Goal: Check status: Check status

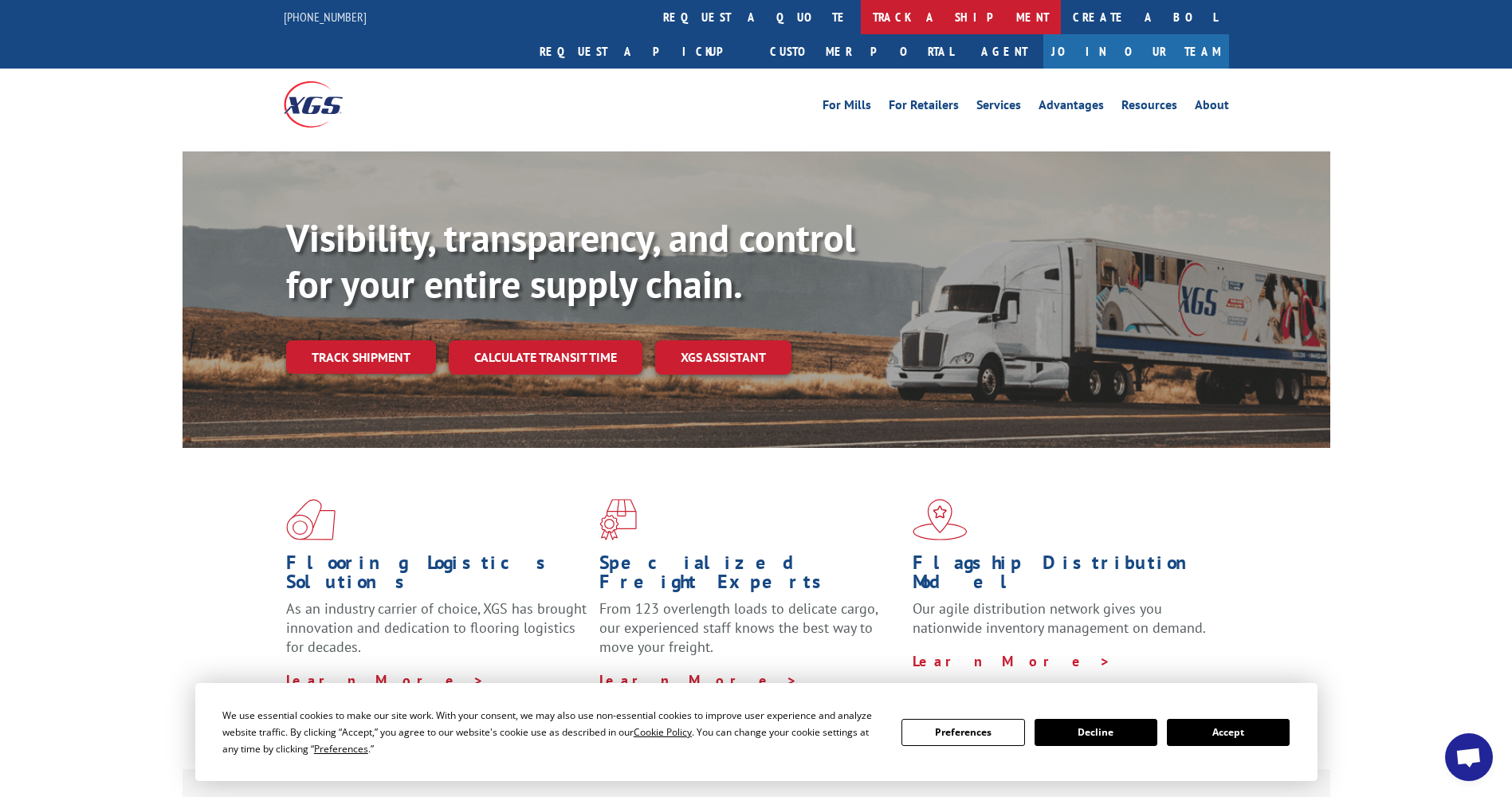
click at [861, 25] on link "track a shipment" at bounding box center [960, 17] width 200 height 34
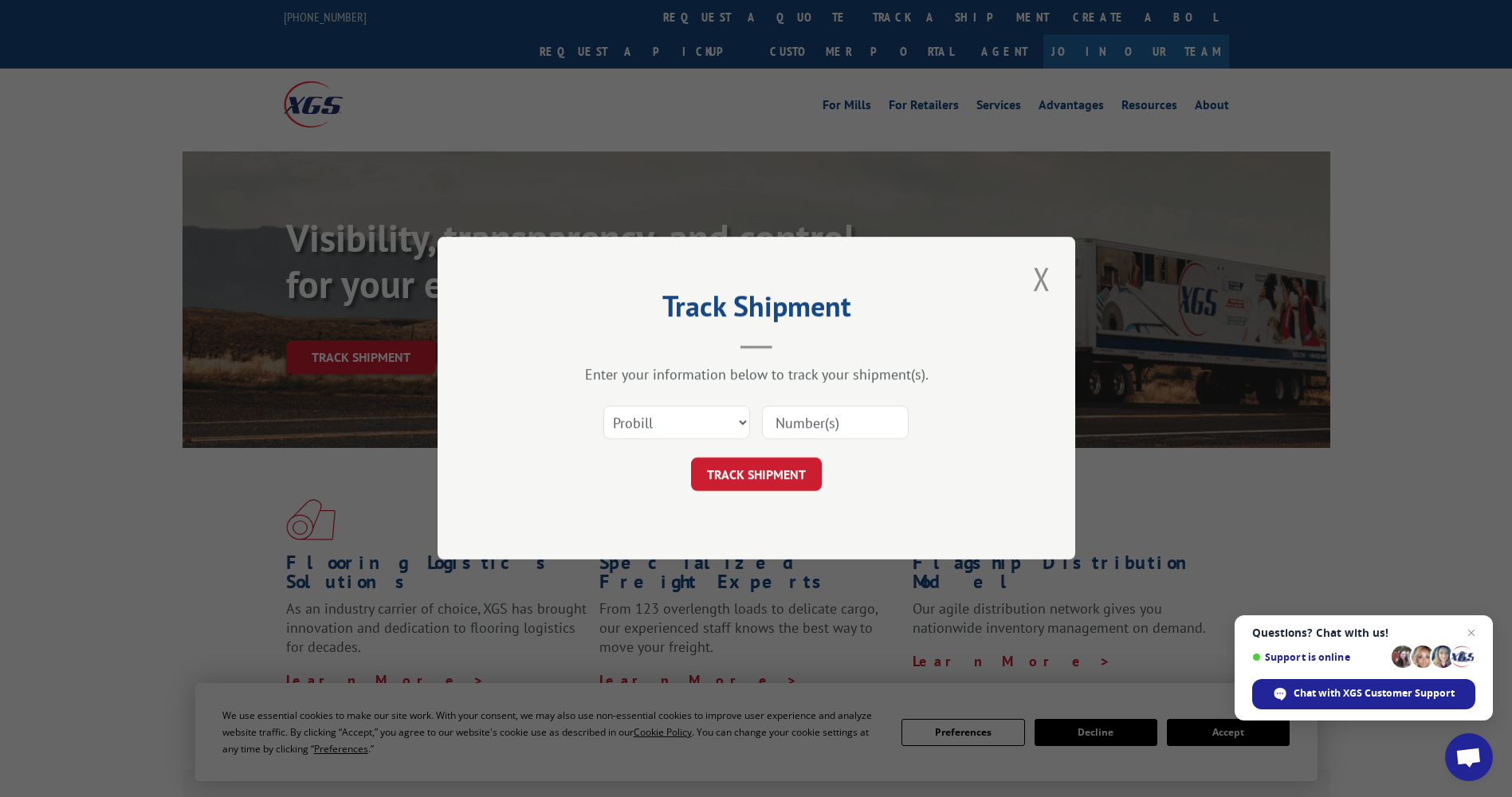
paste input "425331"
type input "425331"
click at [764, 488] on button "TRACK SHIPMENT" at bounding box center [756, 475] width 131 height 33
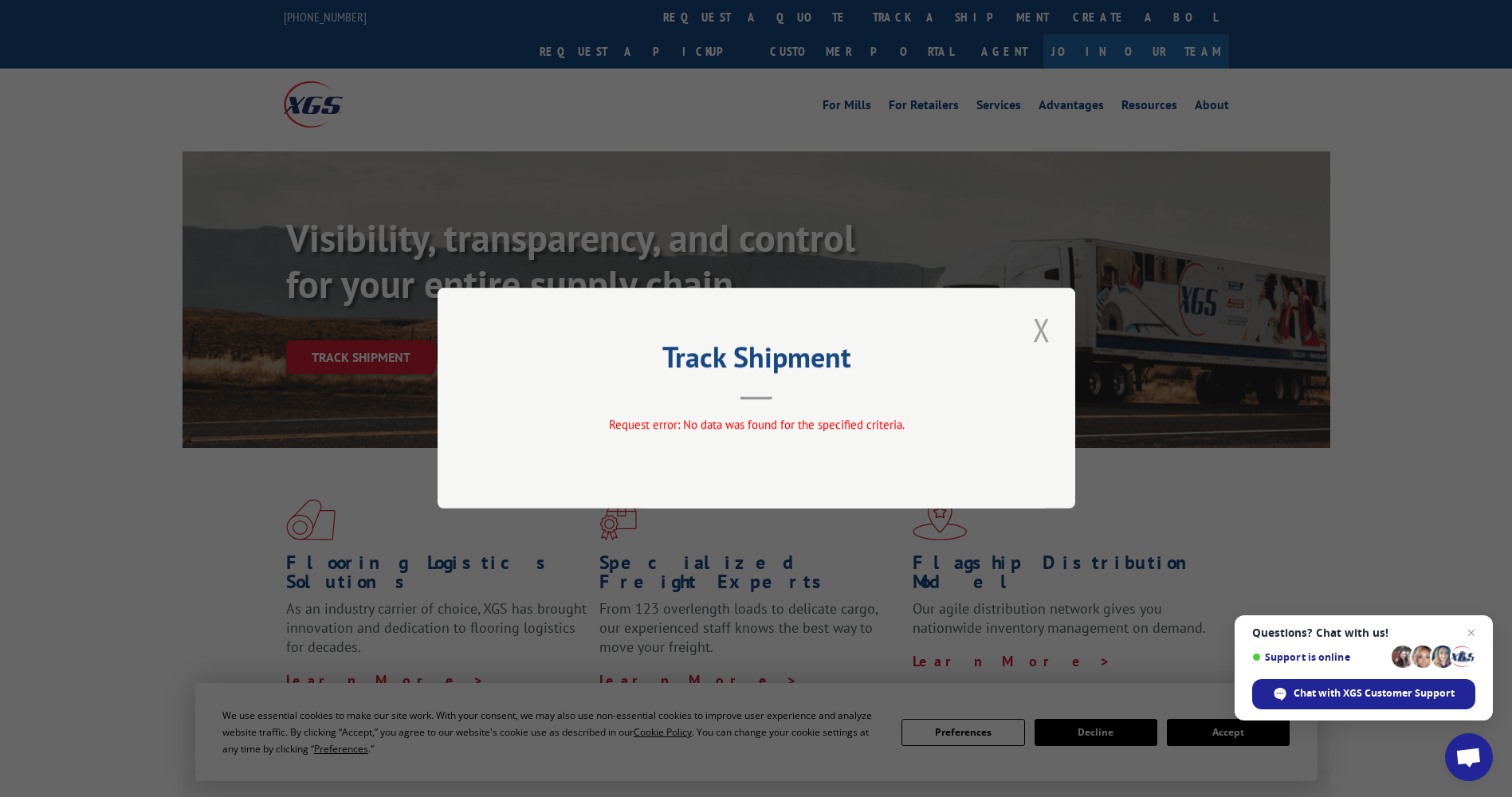
click at [1031, 335] on button "Close modal" at bounding box center [1041, 329] width 27 height 44
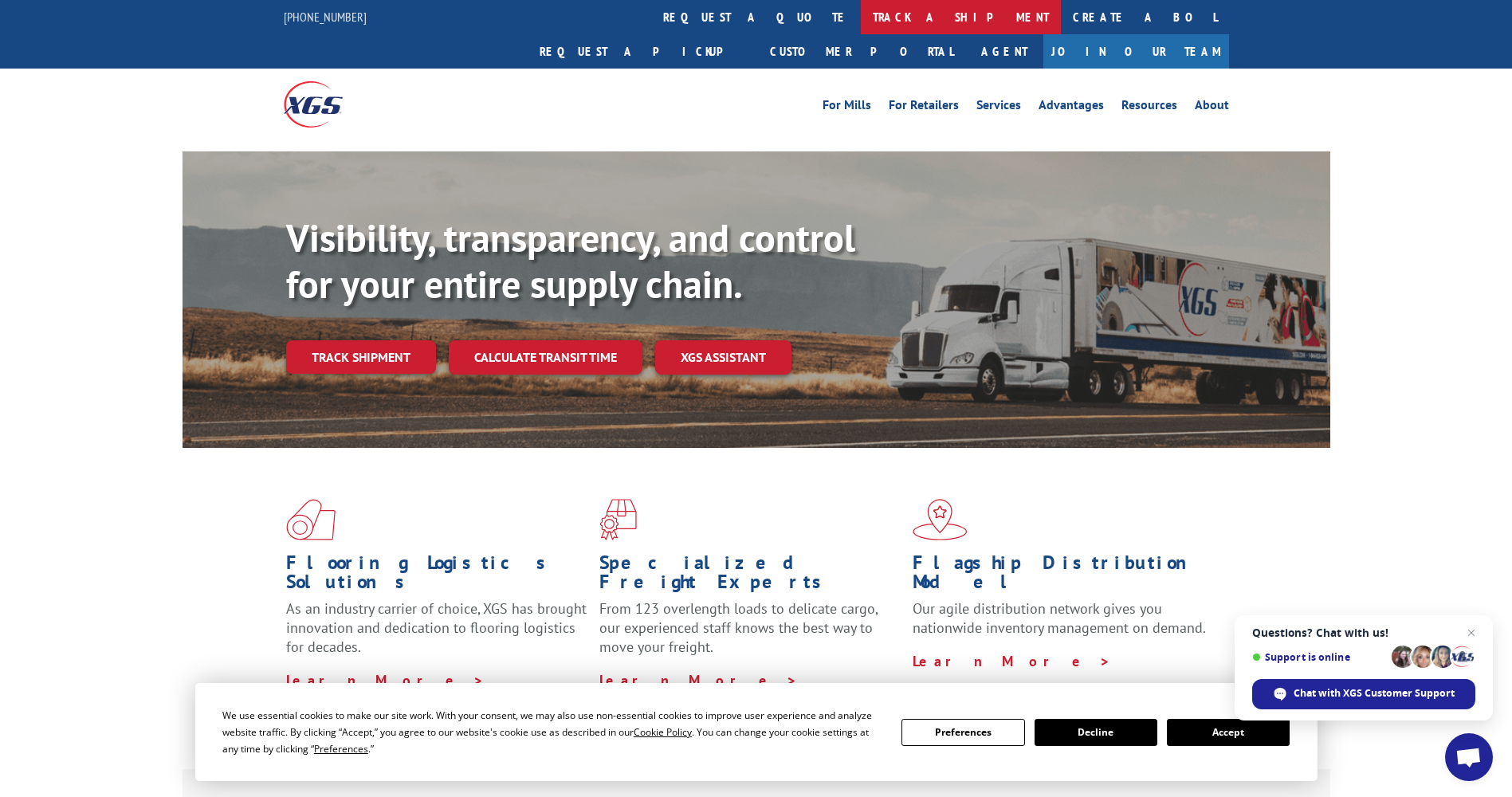
click at [861, 22] on link "track a shipment" at bounding box center [960, 17] width 200 height 34
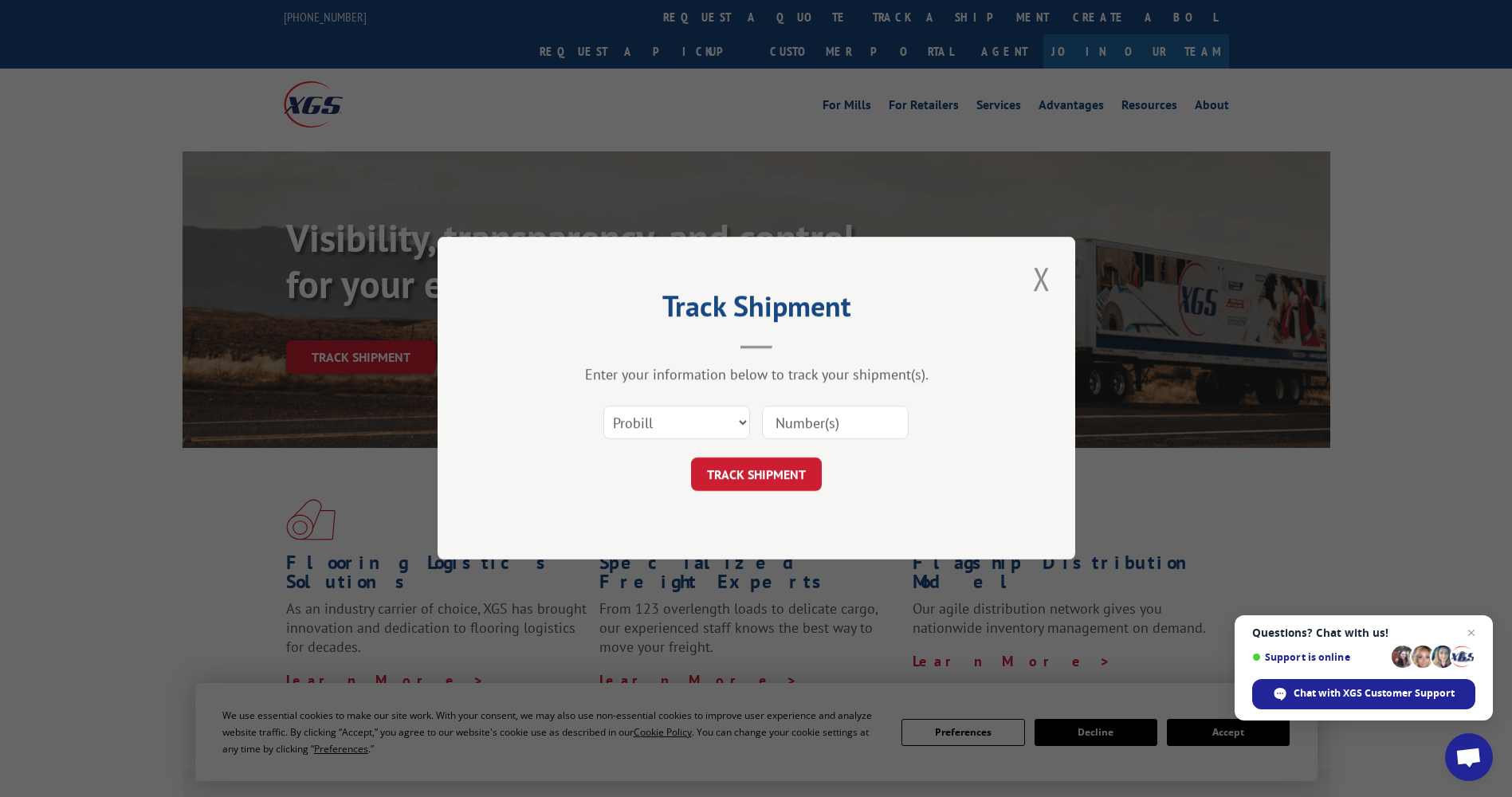
paste input "425331 080825"
type input "425331 080825"
click at [753, 470] on button "TRACK SHIPMENT" at bounding box center [756, 475] width 131 height 33
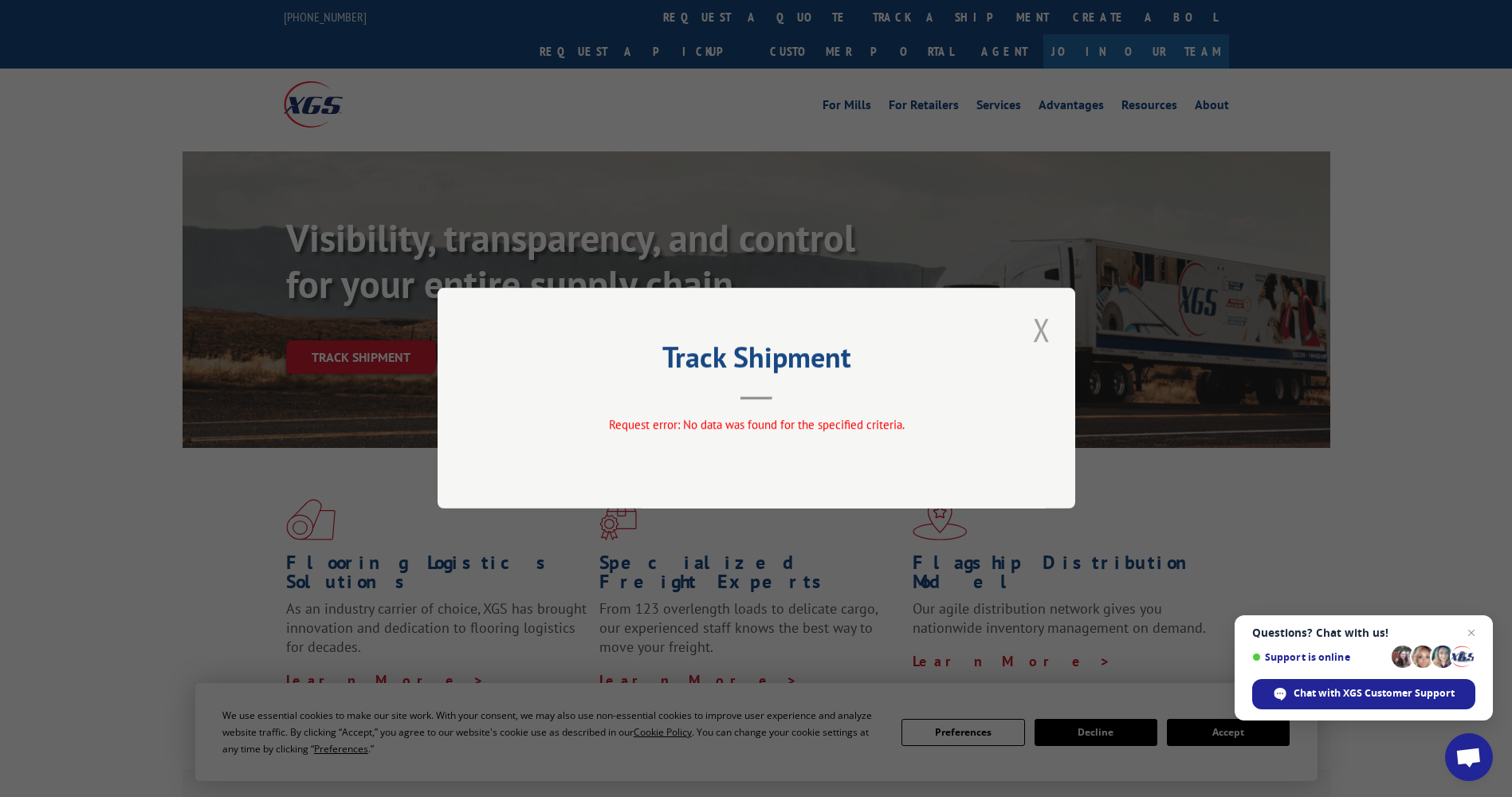
click at [1039, 331] on button "Close modal" at bounding box center [1041, 329] width 27 height 44
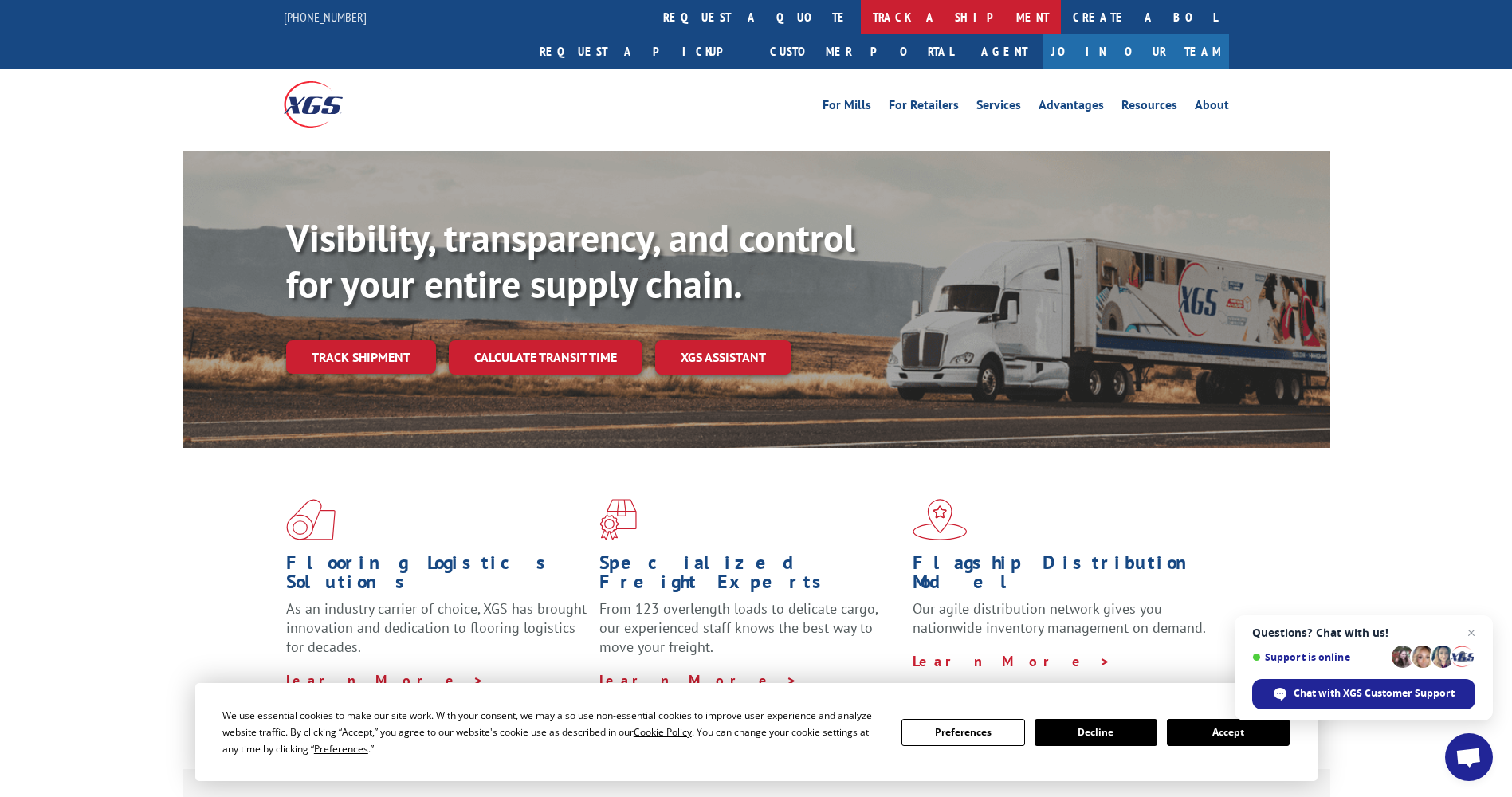
click at [861, 31] on link "track a shipment" at bounding box center [960, 17] width 200 height 34
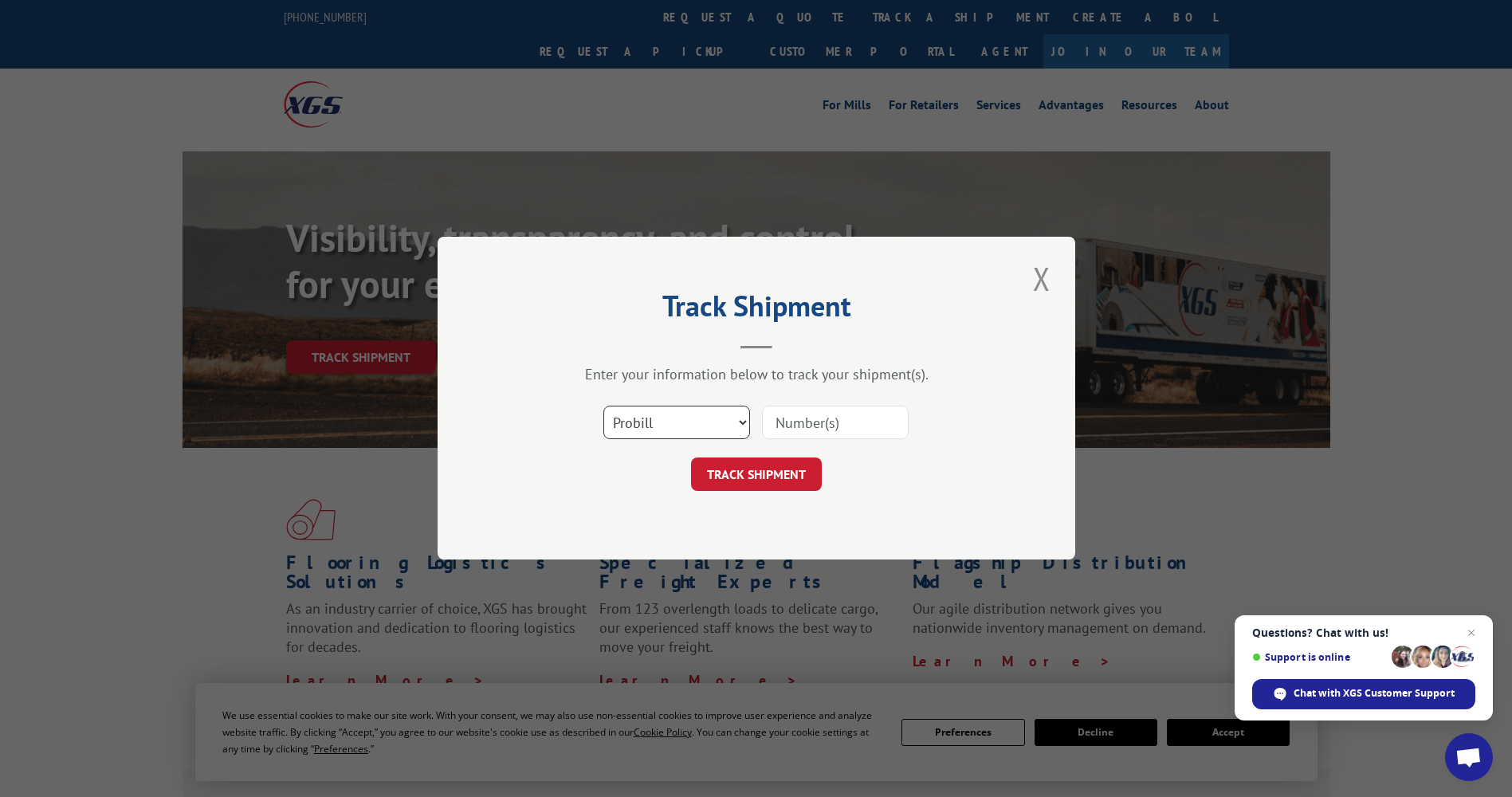
click at [650, 431] on select "Select category... Probill BOL PO" at bounding box center [677, 423] width 147 height 33
select select "bol"
click at [604, 406] on select "Select category... Probill BOL PO" at bounding box center [677, 423] width 147 height 33
paste input "425331 080825"
type input "425331 080825"
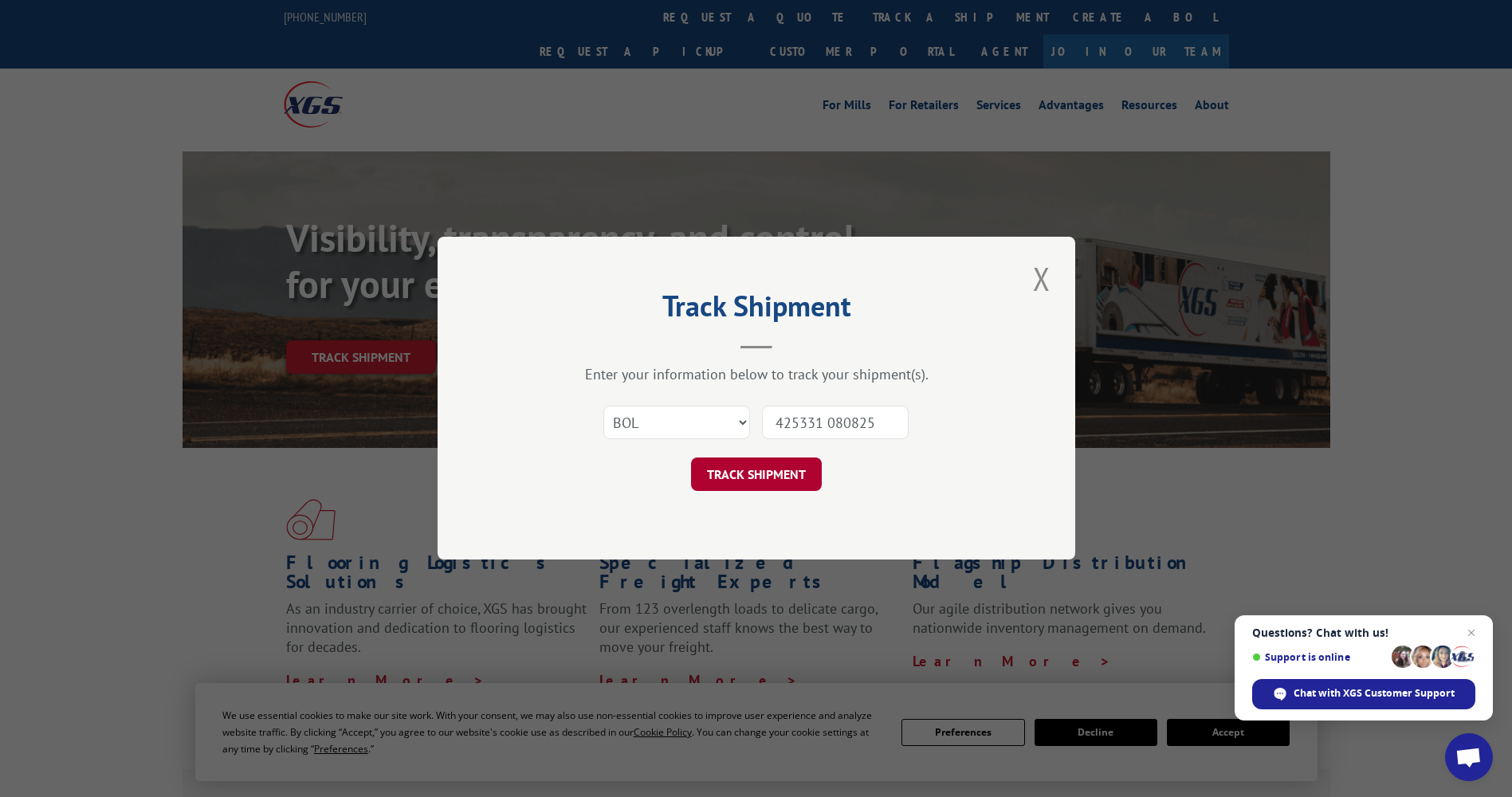
click at [781, 474] on button "TRACK SHIPMENT" at bounding box center [756, 475] width 131 height 33
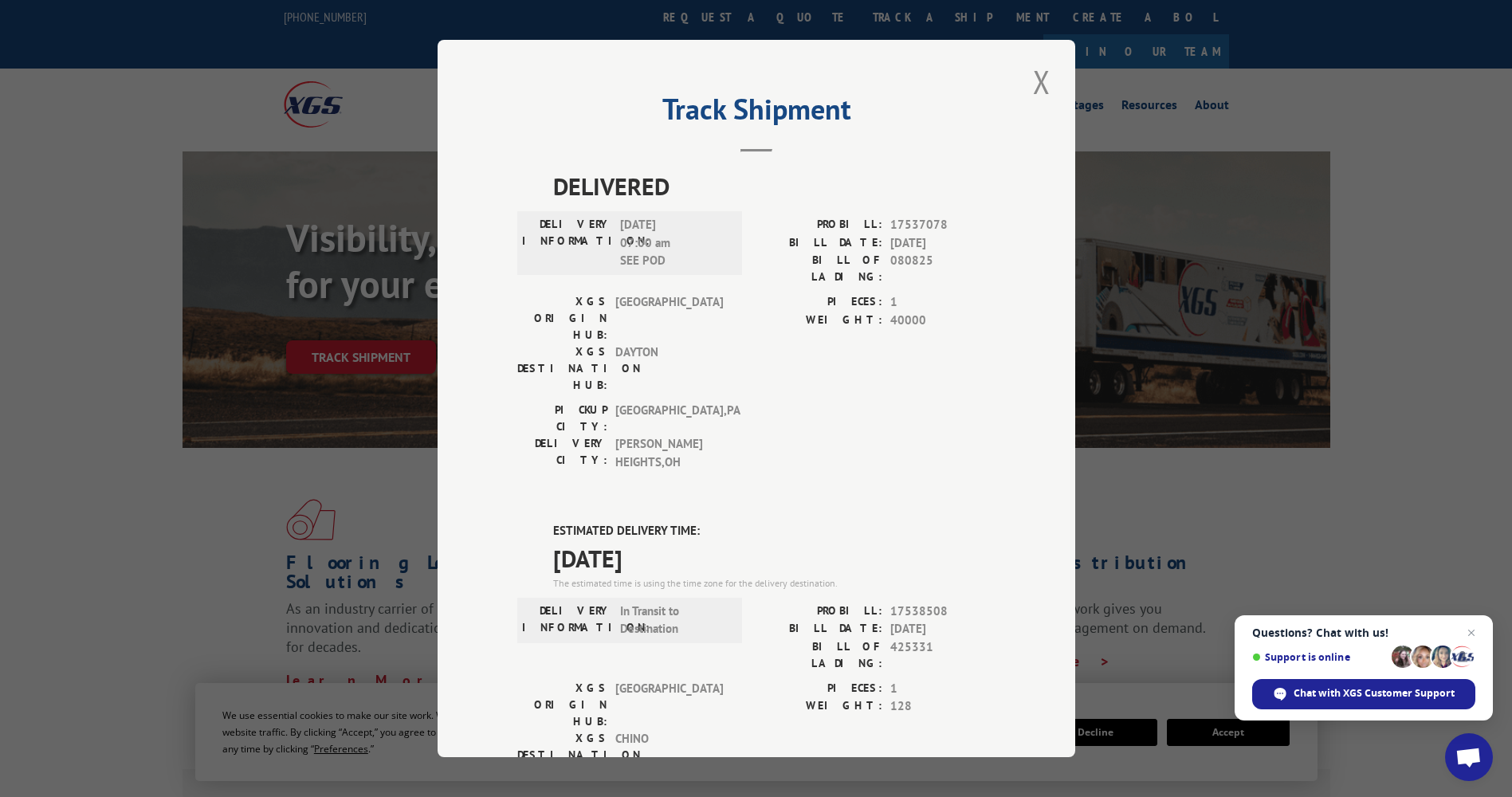
drag, startPoint x: 548, startPoint y: 433, endPoint x: 673, endPoint y: 452, distance: 126.4
click at [673, 522] on div "ESTIMATED DELIVERY TIME: [DATE] The estimated time is using the time zone for t…" at bounding box center [774, 556] width 442 height 68
drag, startPoint x: 833, startPoint y: 513, endPoint x: 951, endPoint y: 513, distance: 118.0
click at [951, 603] on div "PROBILL: 17538508" at bounding box center [875, 611] width 239 height 19
drag, startPoint x: 951, startPoint y: 513, endPoint x: 928, endPoint y: 516, distance: 23.2
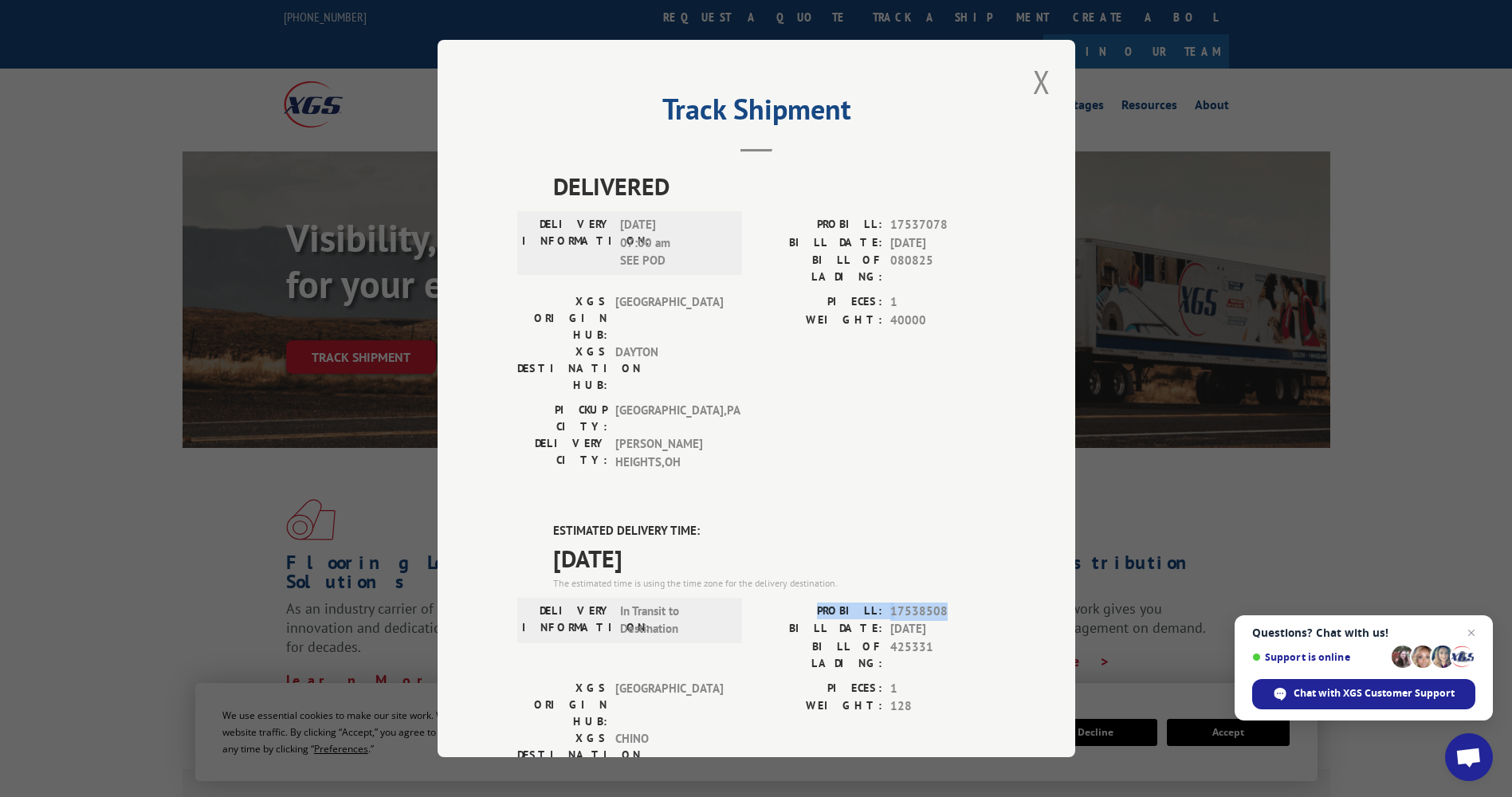
copy div "PROBILL: 17538508"
drag, startPoint x: 547, startPoint y: 435, endPoint x: 686, endPoint y: 465, distance: 142.2
click at [686, 522] on div "ESTIMATED DELIVERY TIME: [DATE] The estimated time is using the time zone for t…" at bounding box center [774, 556] width 442 height 68
drag, startPoint x: 686, startPoint y: 465, endPoint x: 603, endPoint y: 466, distance: 83.0
drag, startPoint x: 603, startPoint y: 466, endPoint x: 573, endPoint y: 450, distance: 34.0
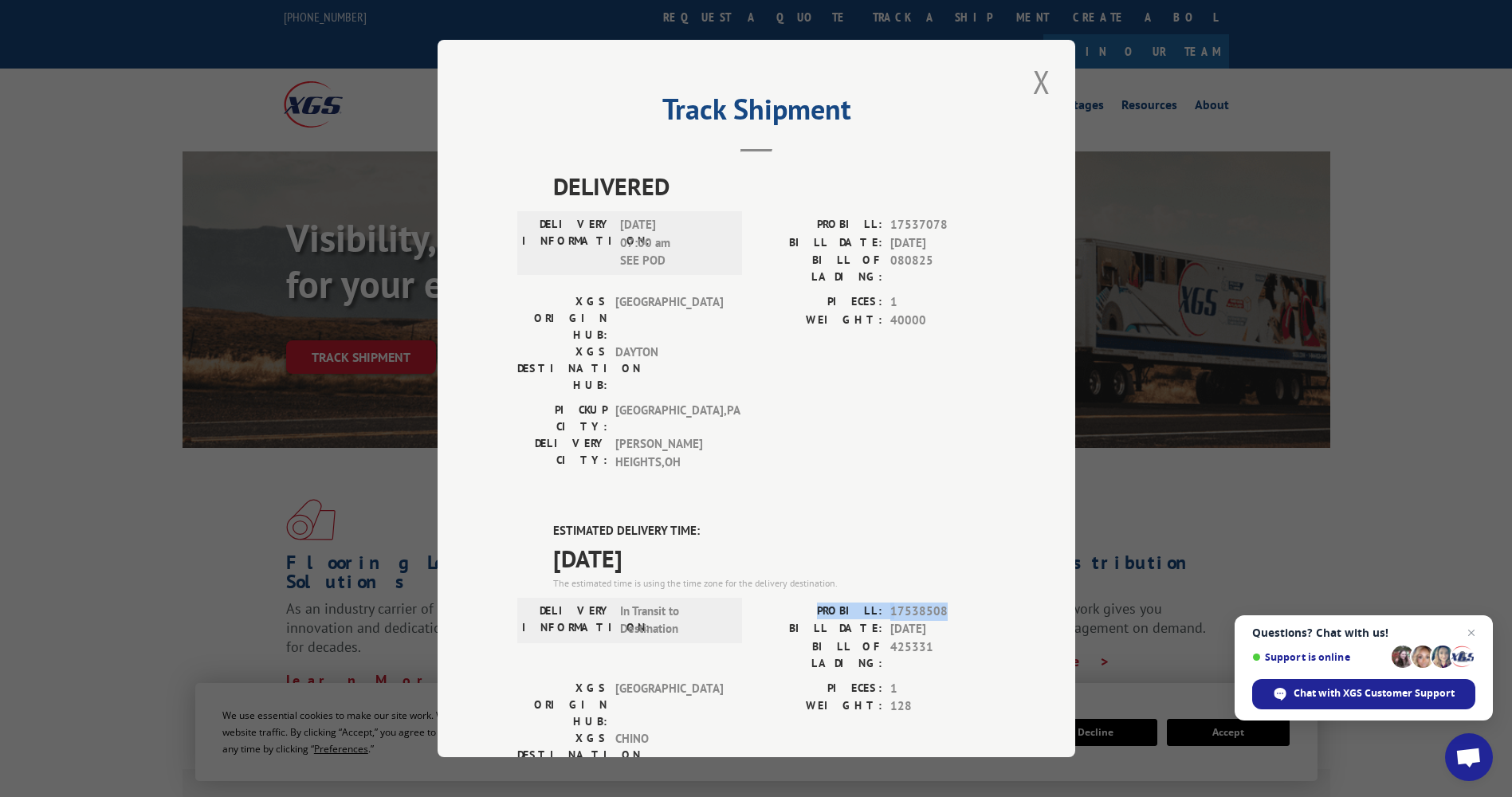
copy div "ESTIMATED DELIVERY TIME: [DATE]"
